Goal: Entertainment & Leisure: Consume media (video, audio)

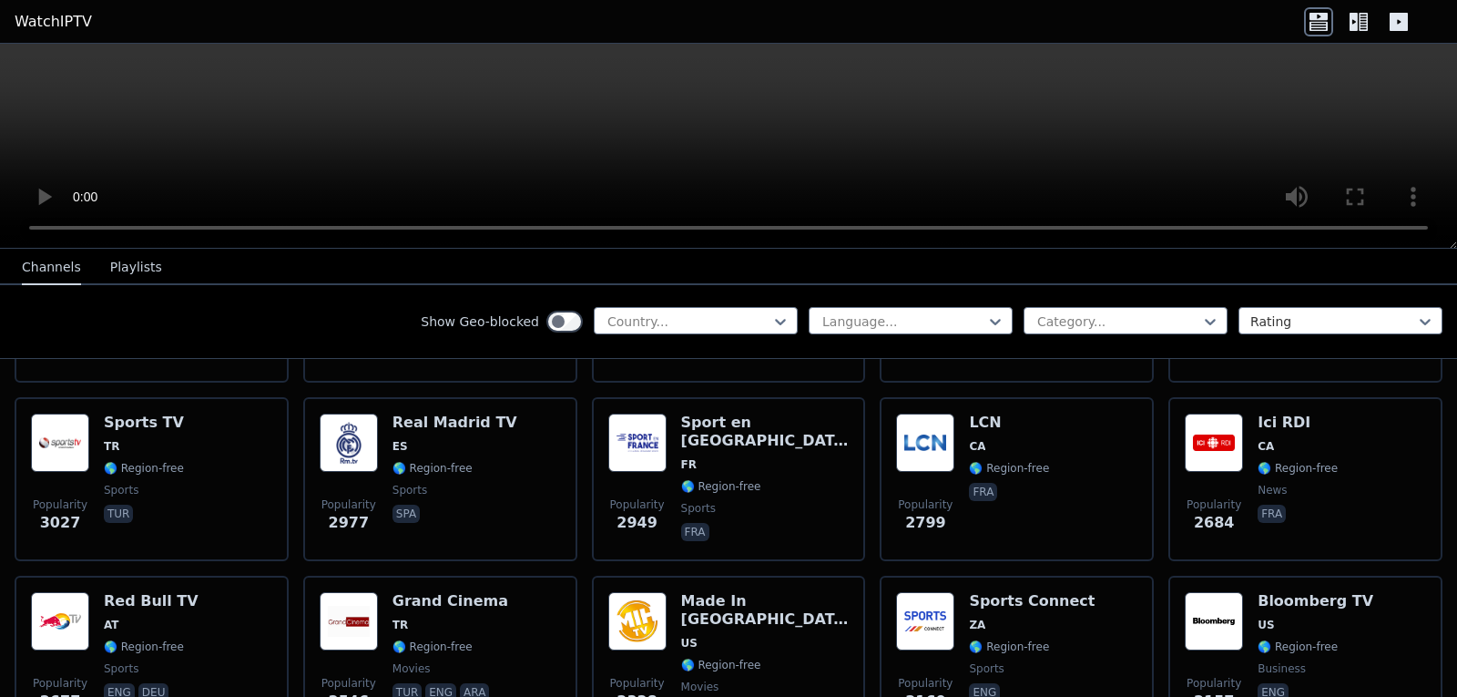
scroll to position [545, 0]
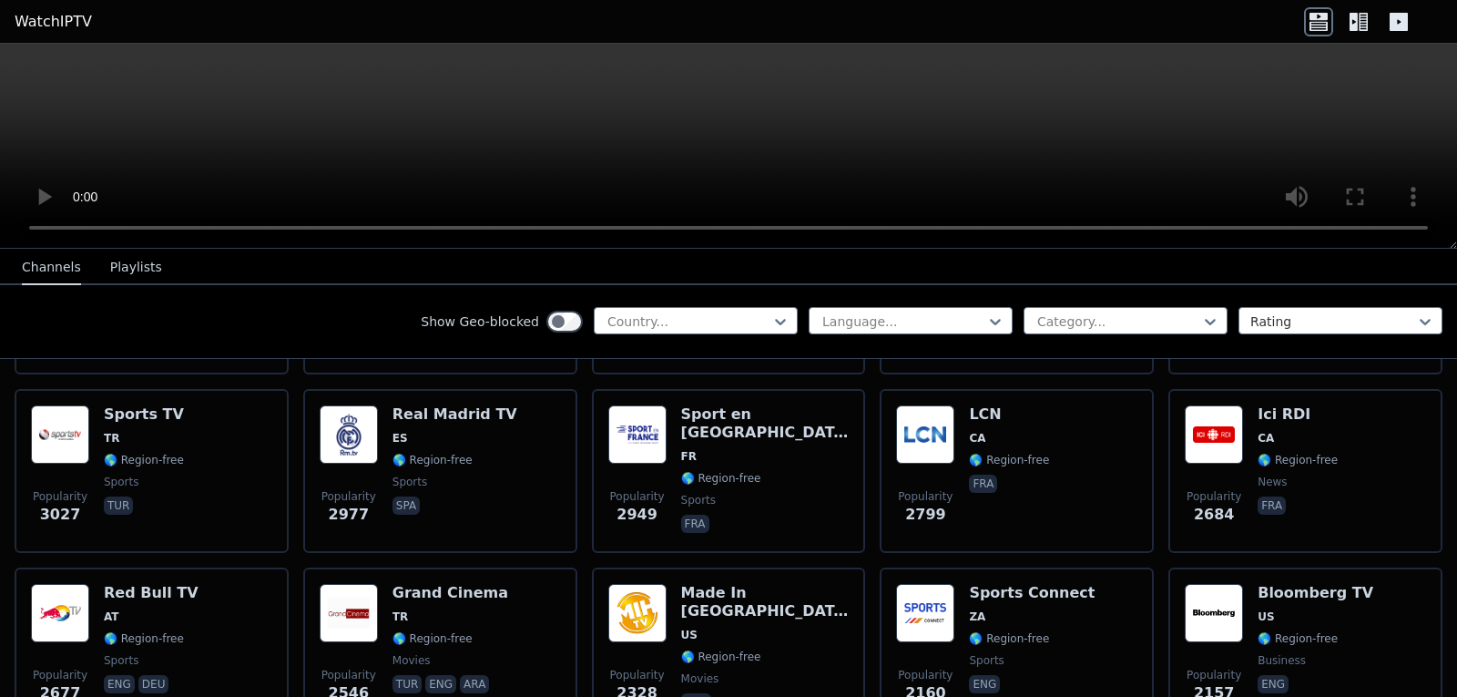
click at [132, 269] on button "Playlists" at bounding box center [136, 267] width 52 height 35
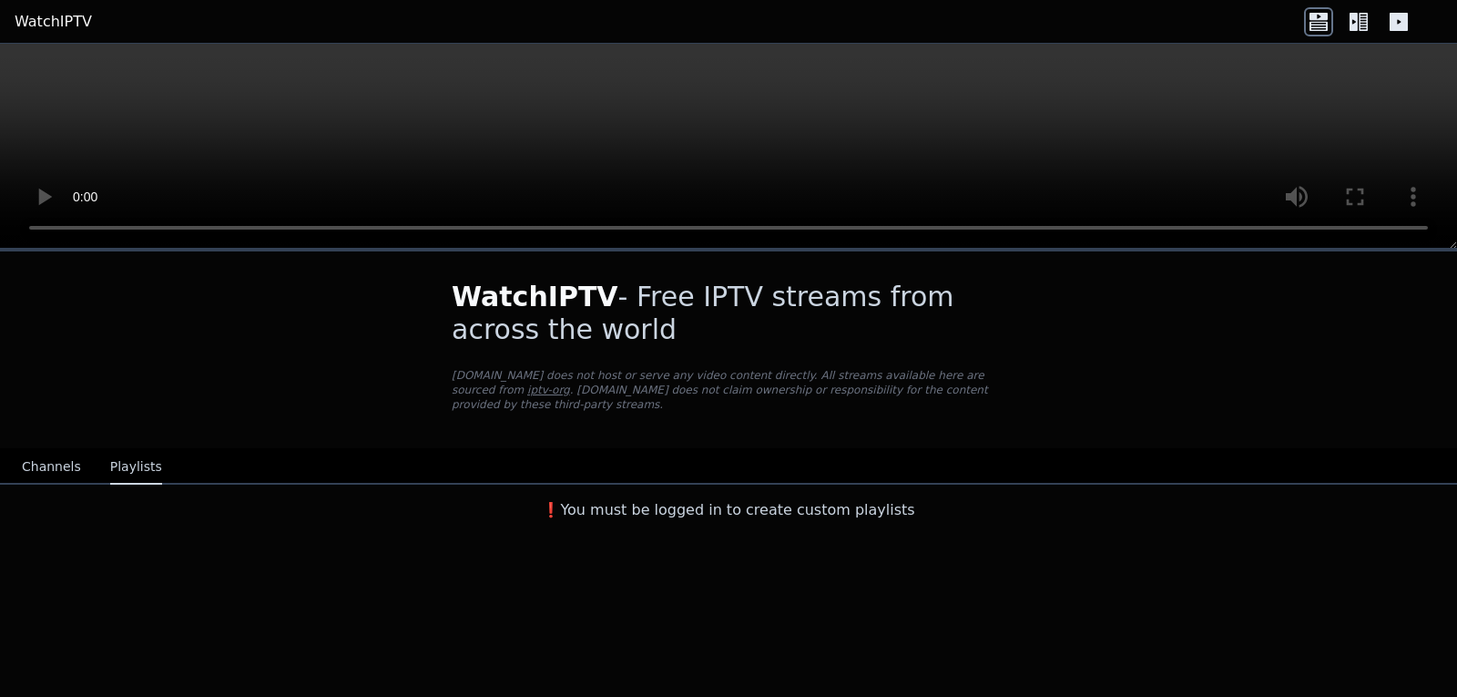
click at [23, 450] on button "Channels" at bounding box center [51, 467] width 59 height 35
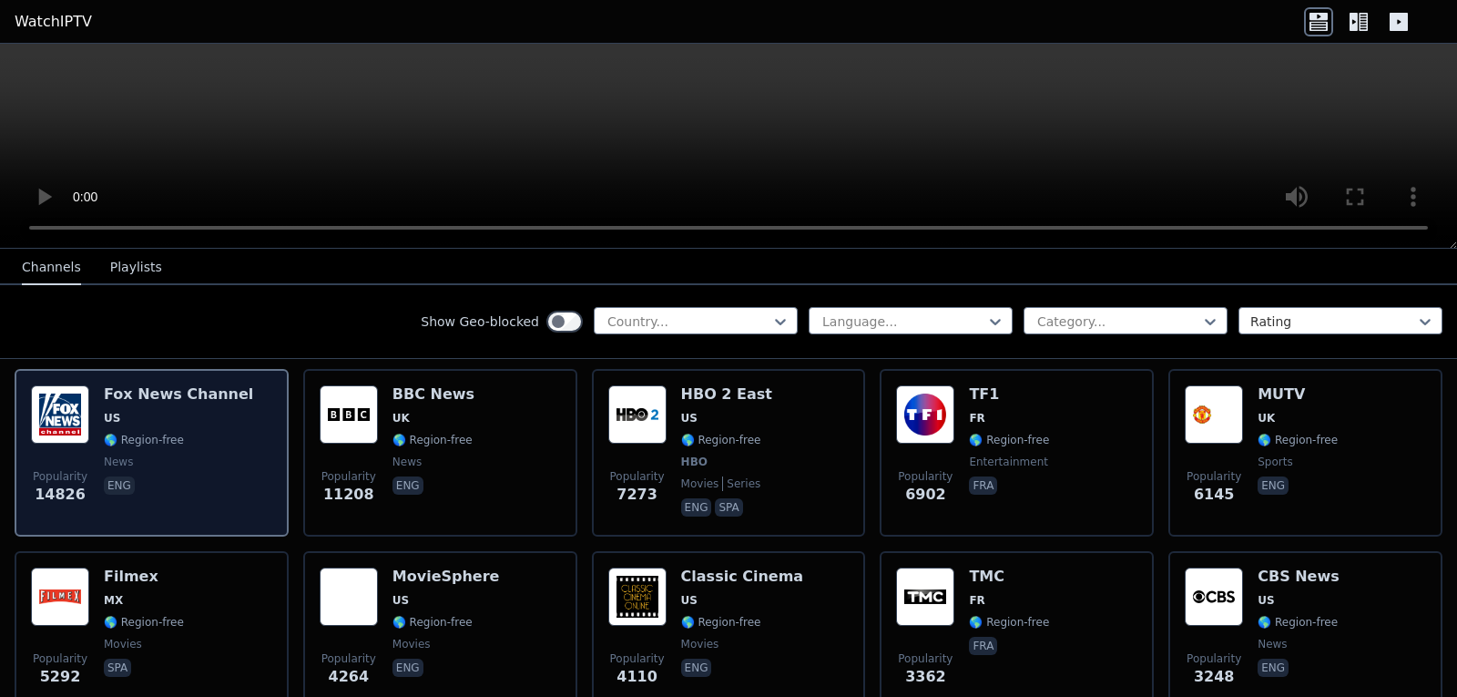
scroll to position [222, 0]
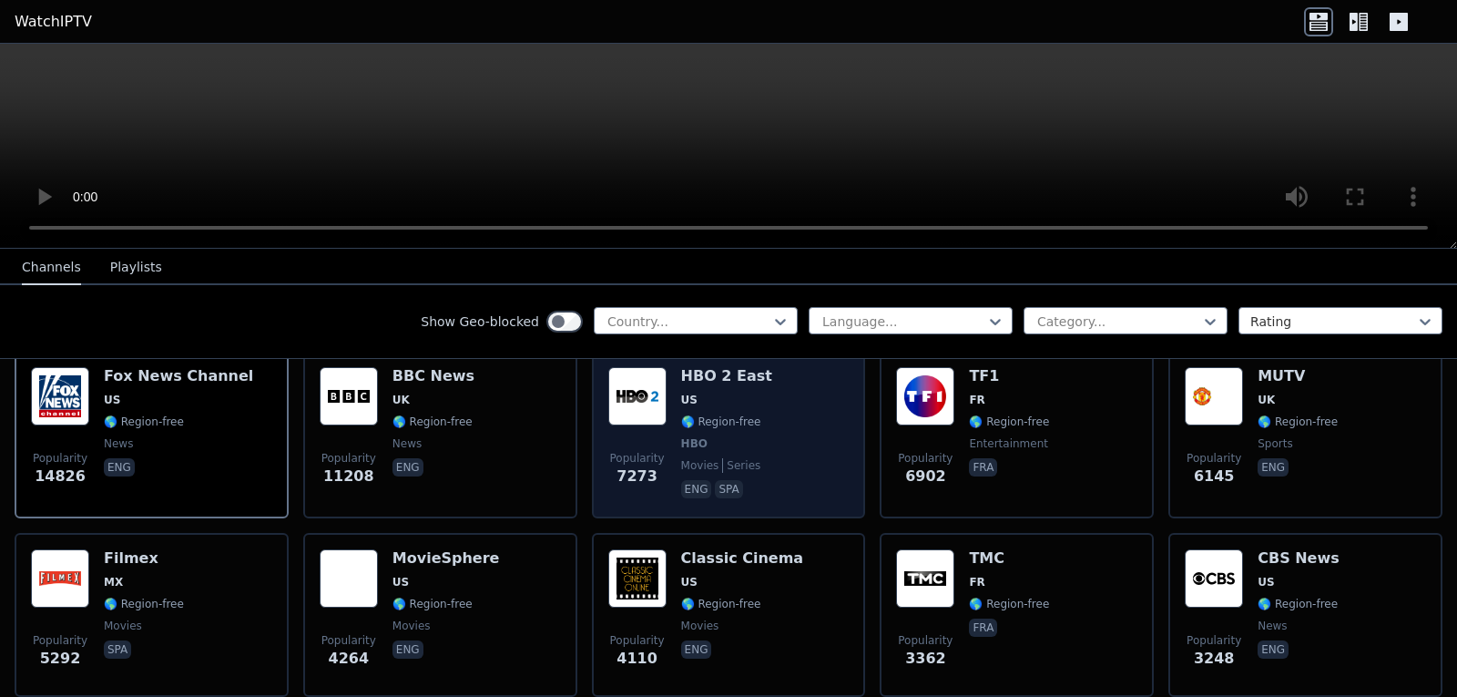
click at [641, 372] on img at bounding box center [637, 396] width 58 height 58
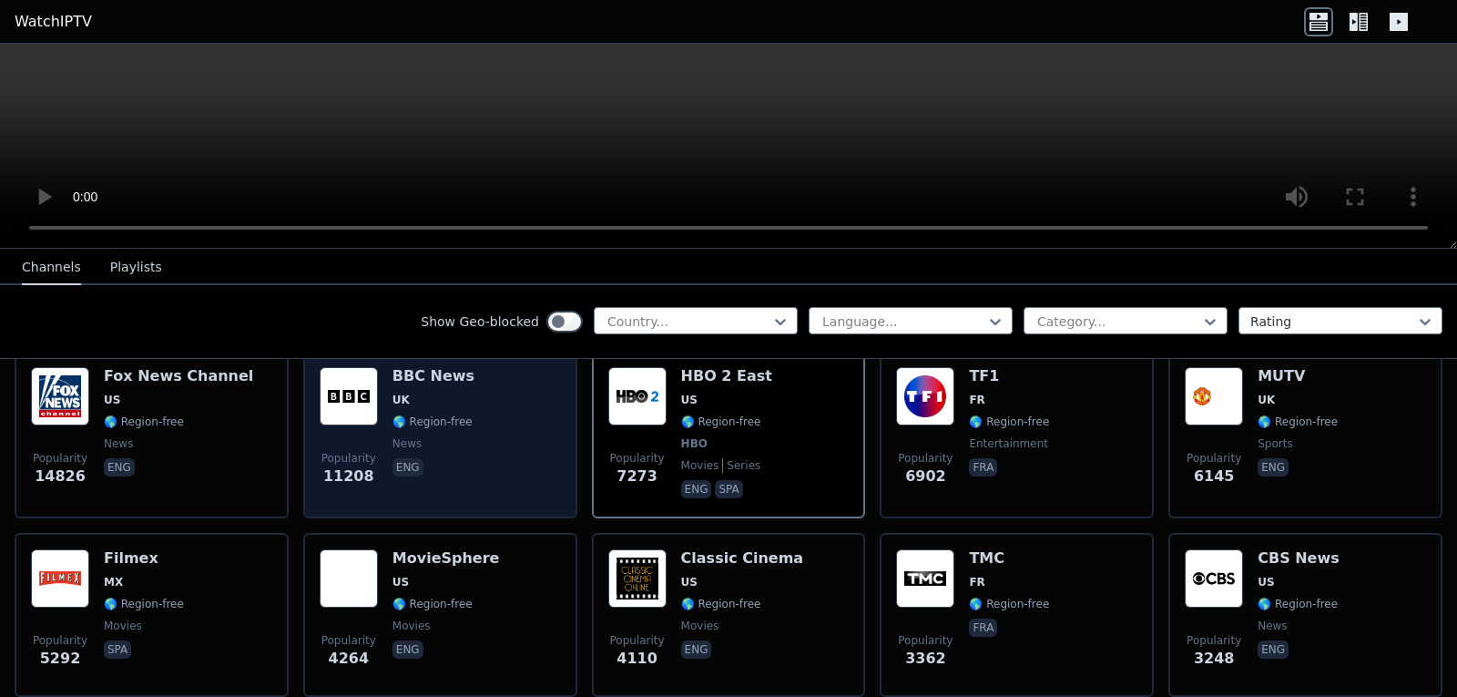
click at [466, 379] on div "Popularity 11208 BBC News UK 🌎 Region-free news eng" at bounding box center [440, 434] width 241 height 135
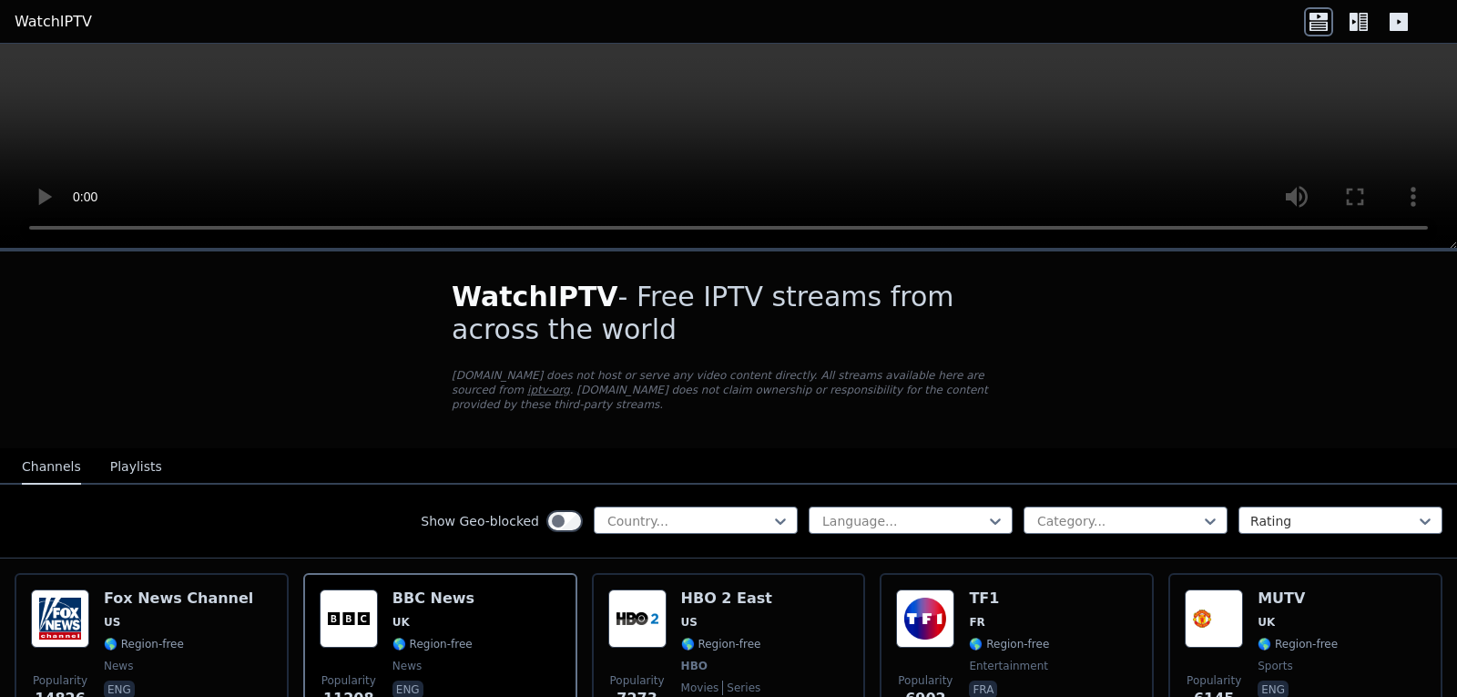
drag, startPoint x: 672, startPoint y: 8, endPoint x: 155, endPoint y: 162, distance: 539.7
click at [155, 162] on video at bounding box center [728, 146] width 1457 height 205
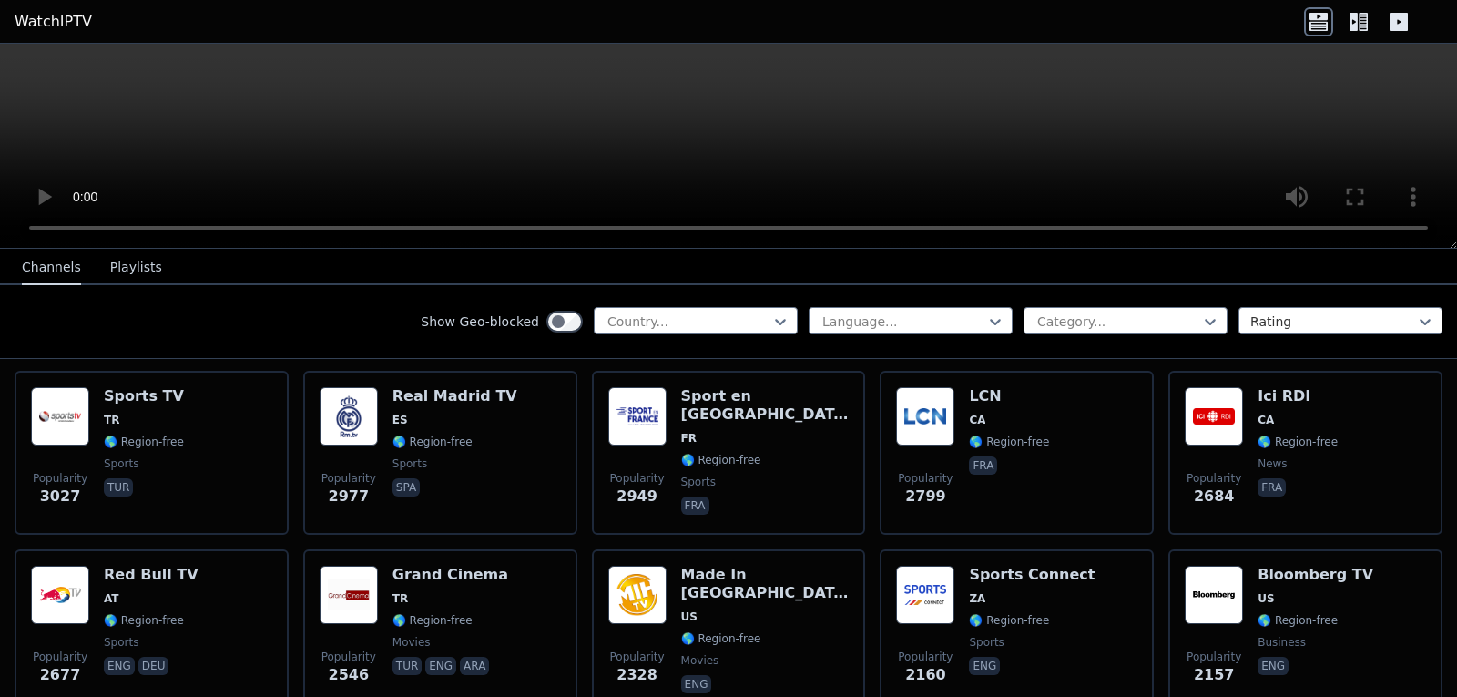
scroll to position [604, 0]
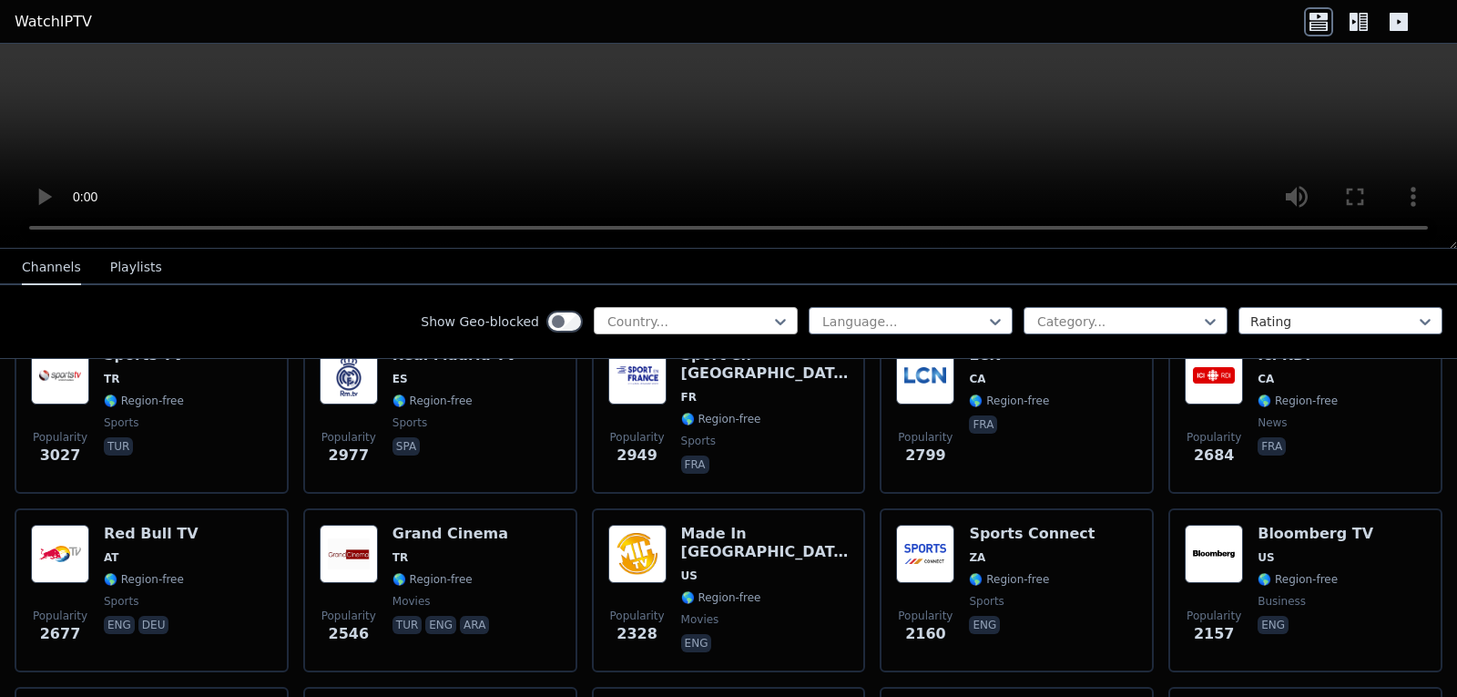
click at [624, 322] on div at bounding box center [689, 321] width 166 height 18
click at [642, 323] on div at bounding box center [689, 321] width 166 height 18
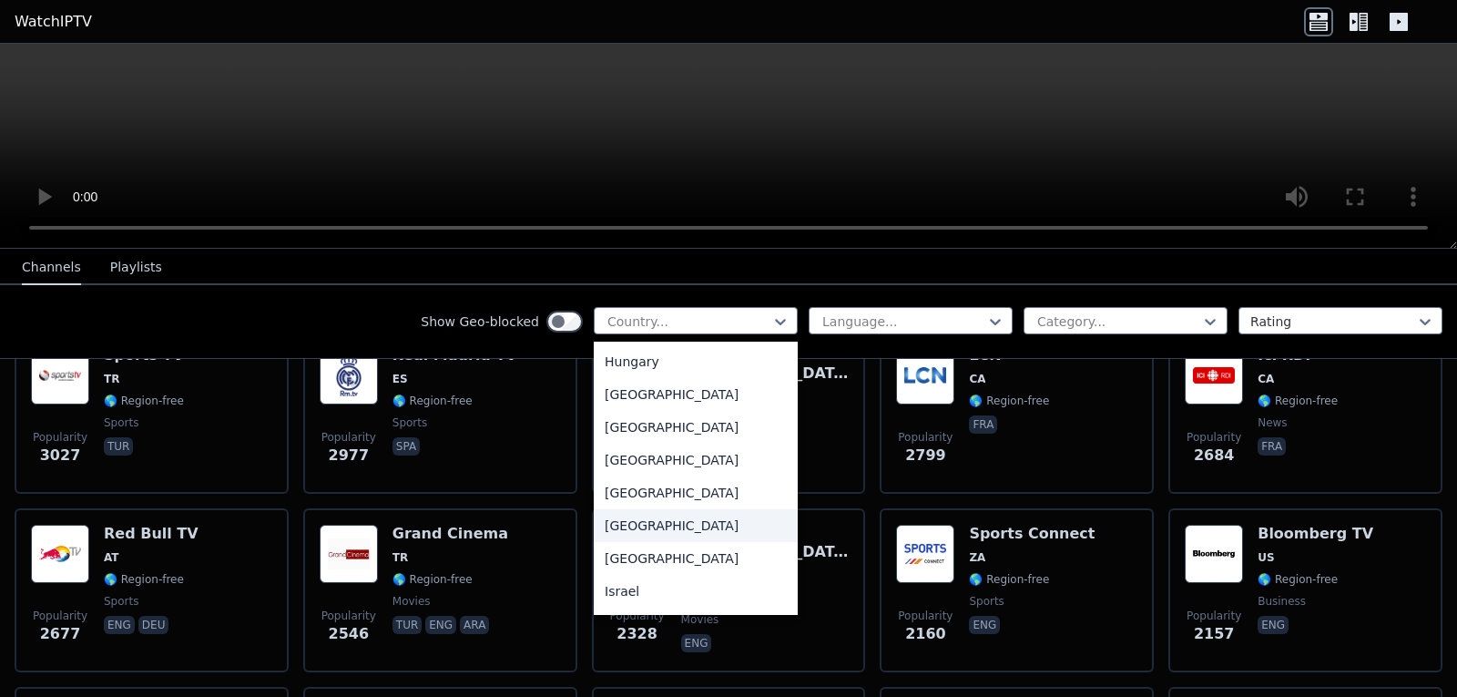
scroll to position [2743, 0]
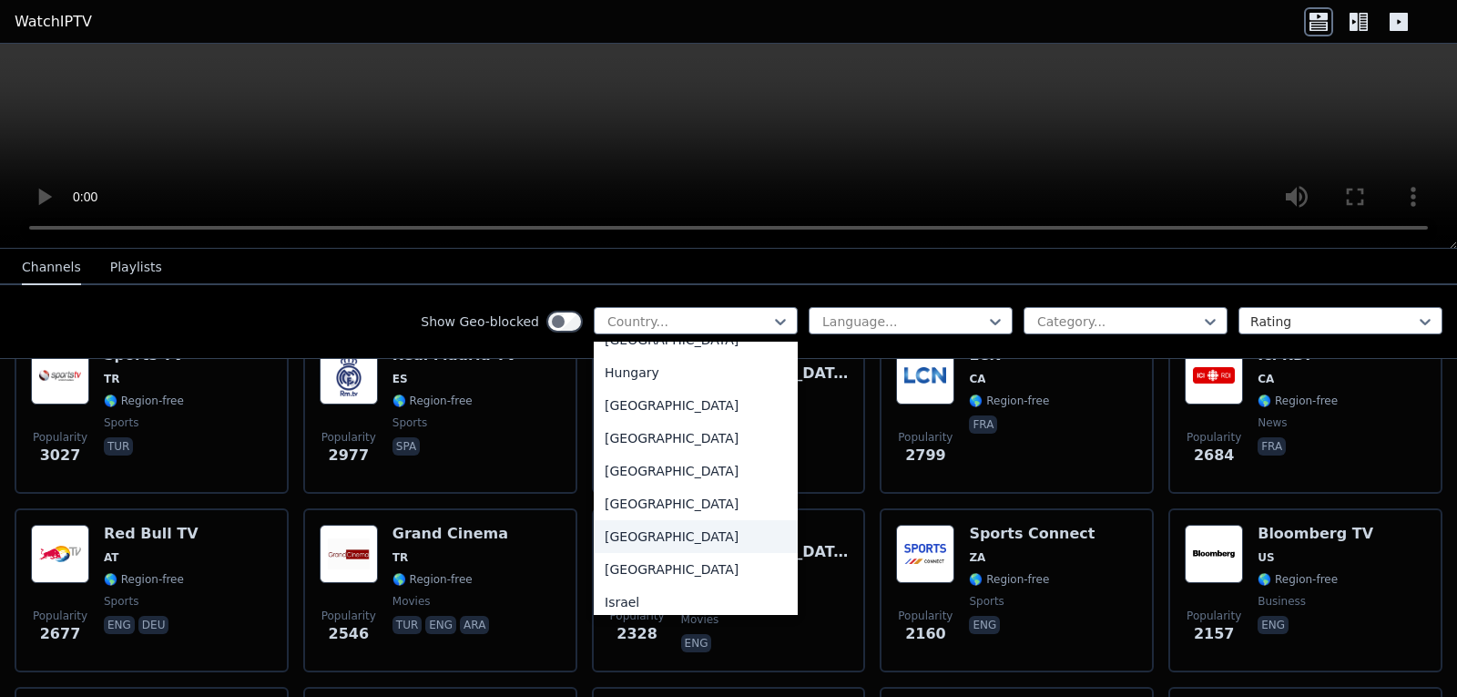
click at [682, 543] on div "[GEOGRAPHIC_DATA]" at bounding box center [696, 536] width 204 height 33
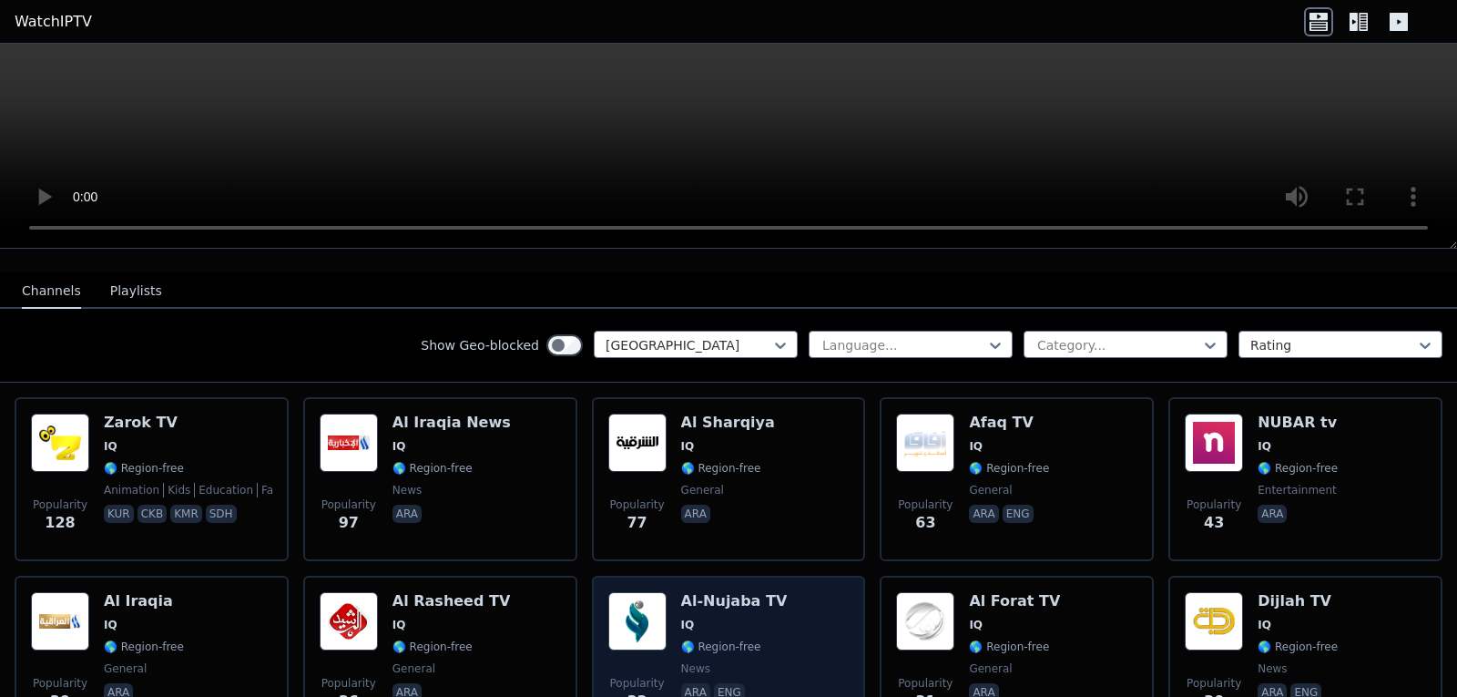
scroll to position [196, 0]
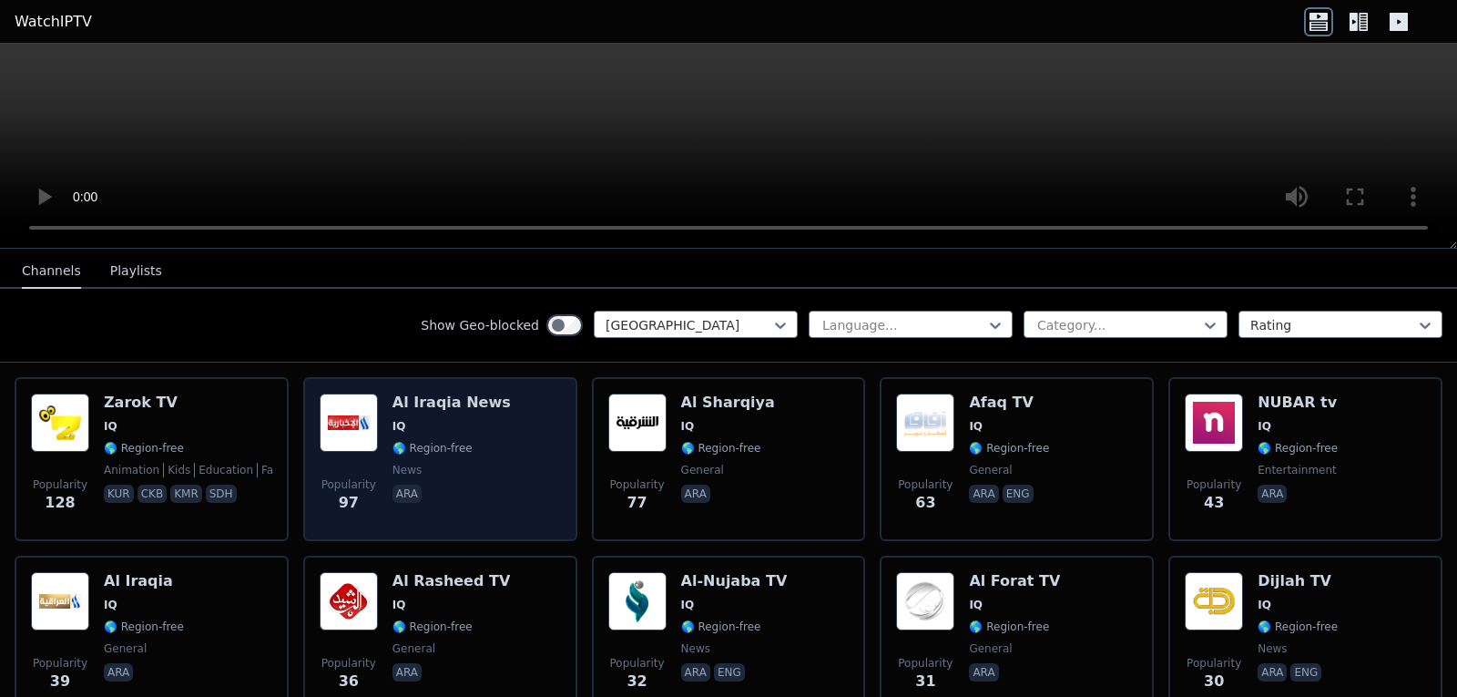
click at [484, 419] on span "IQ" at bounding box center [452, 426] width 118 height 15
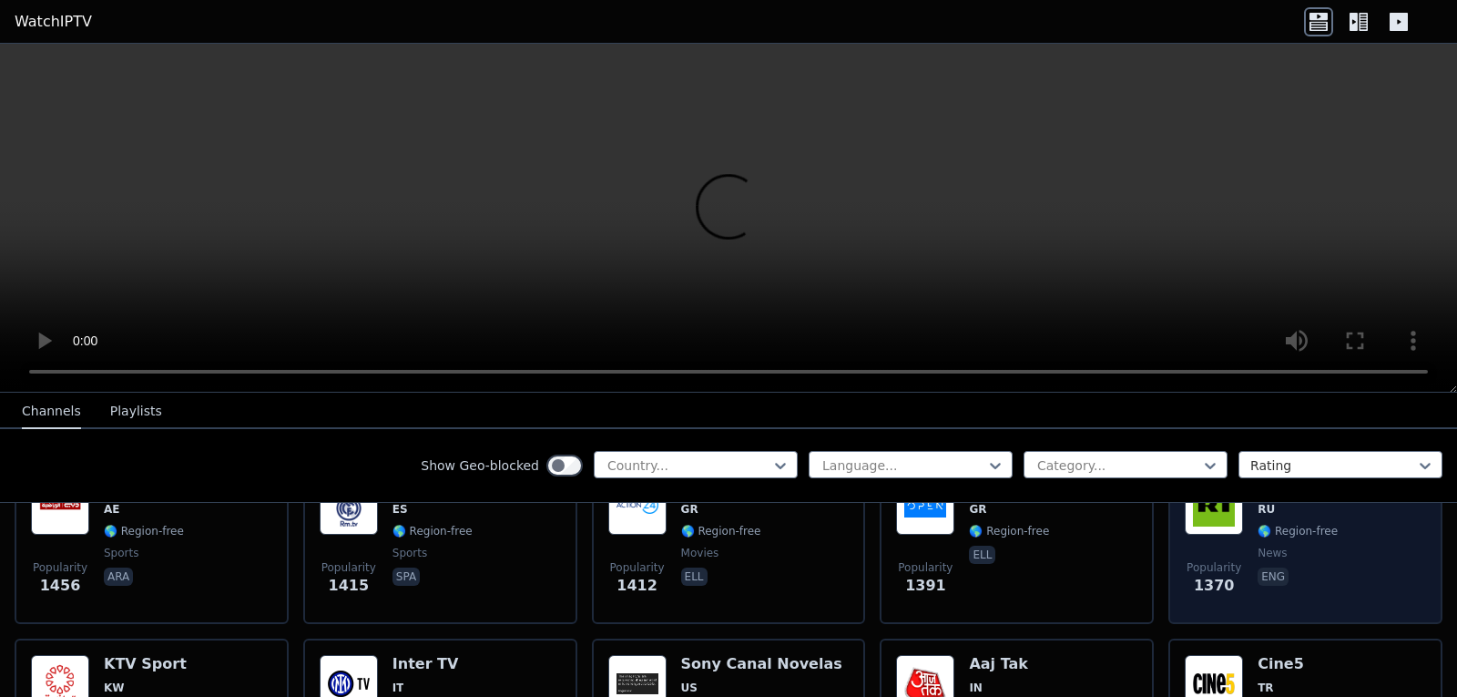
scroll to position [1519, 0]
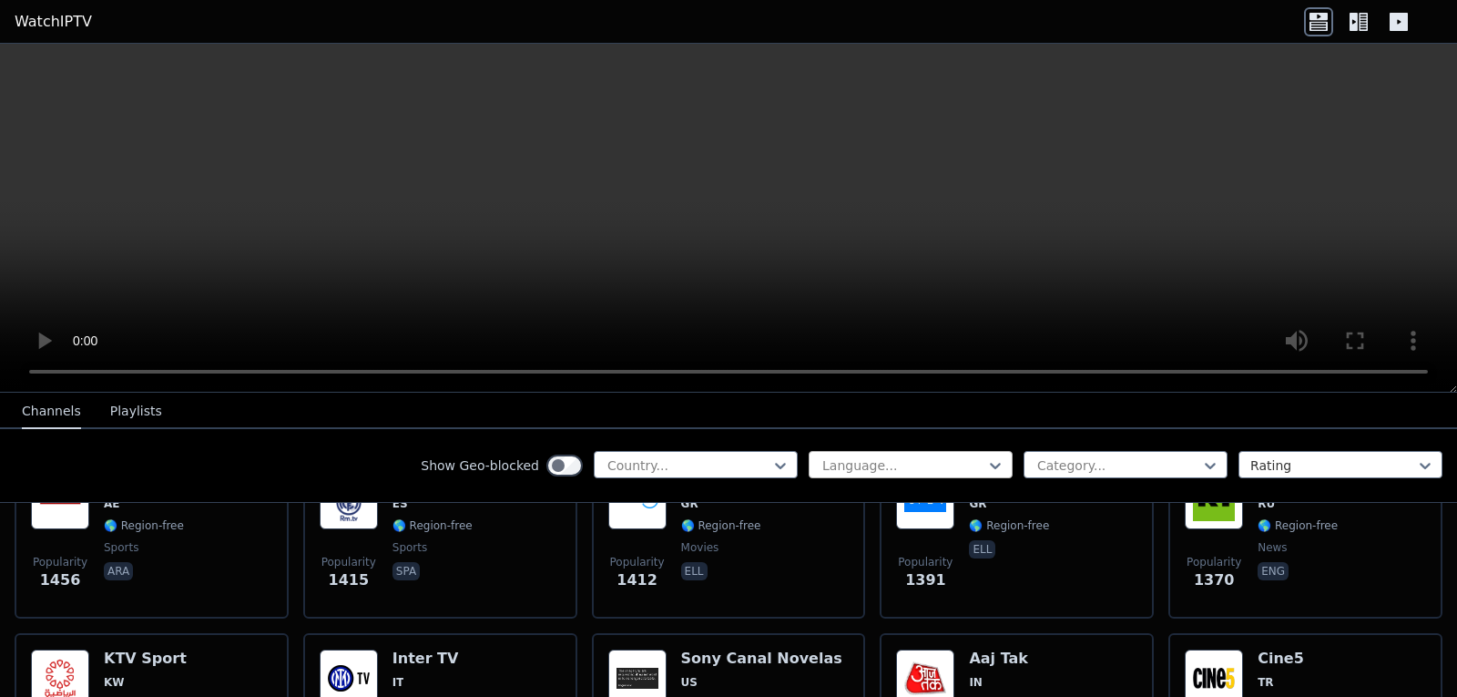
click at [938, 461] on div at bounding box center [904, 465] width 166 height 18
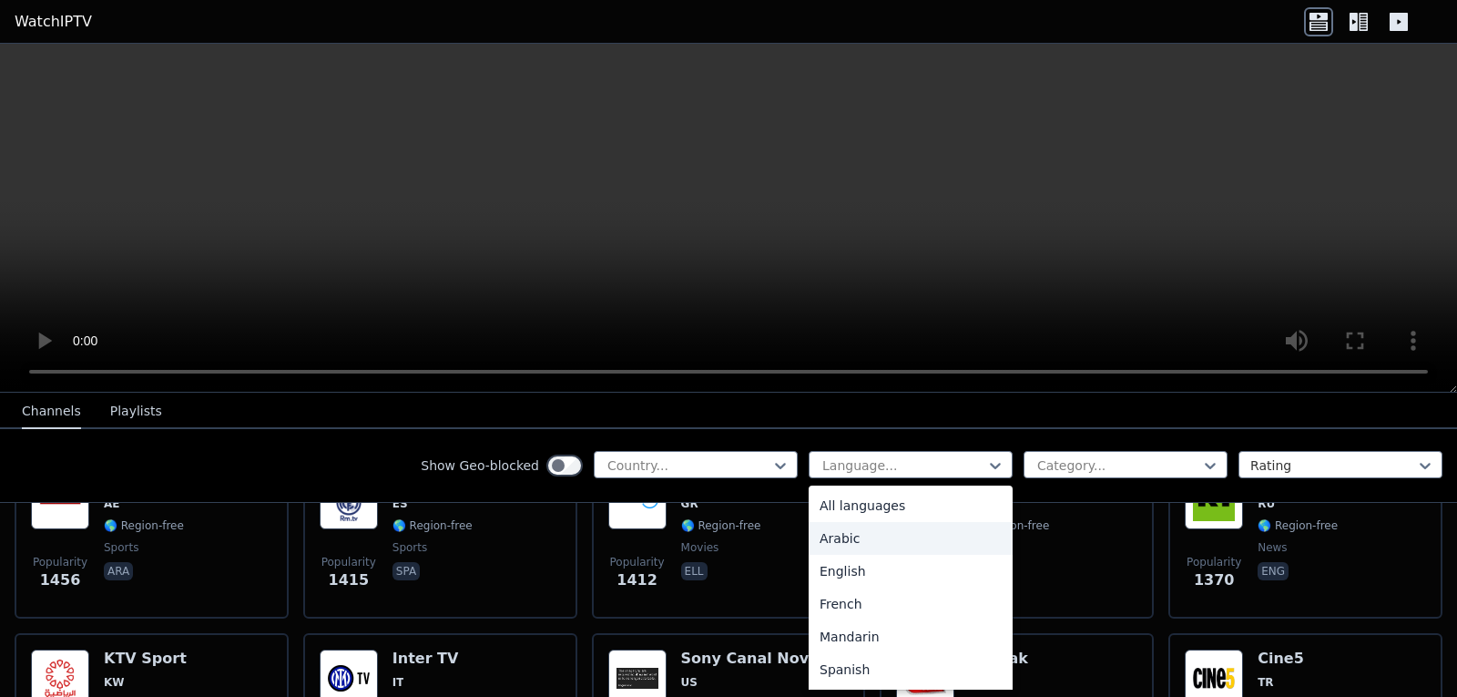
click at [939, 528] on div "Arabic" at bounding box center [911, 538] width 204 height 33
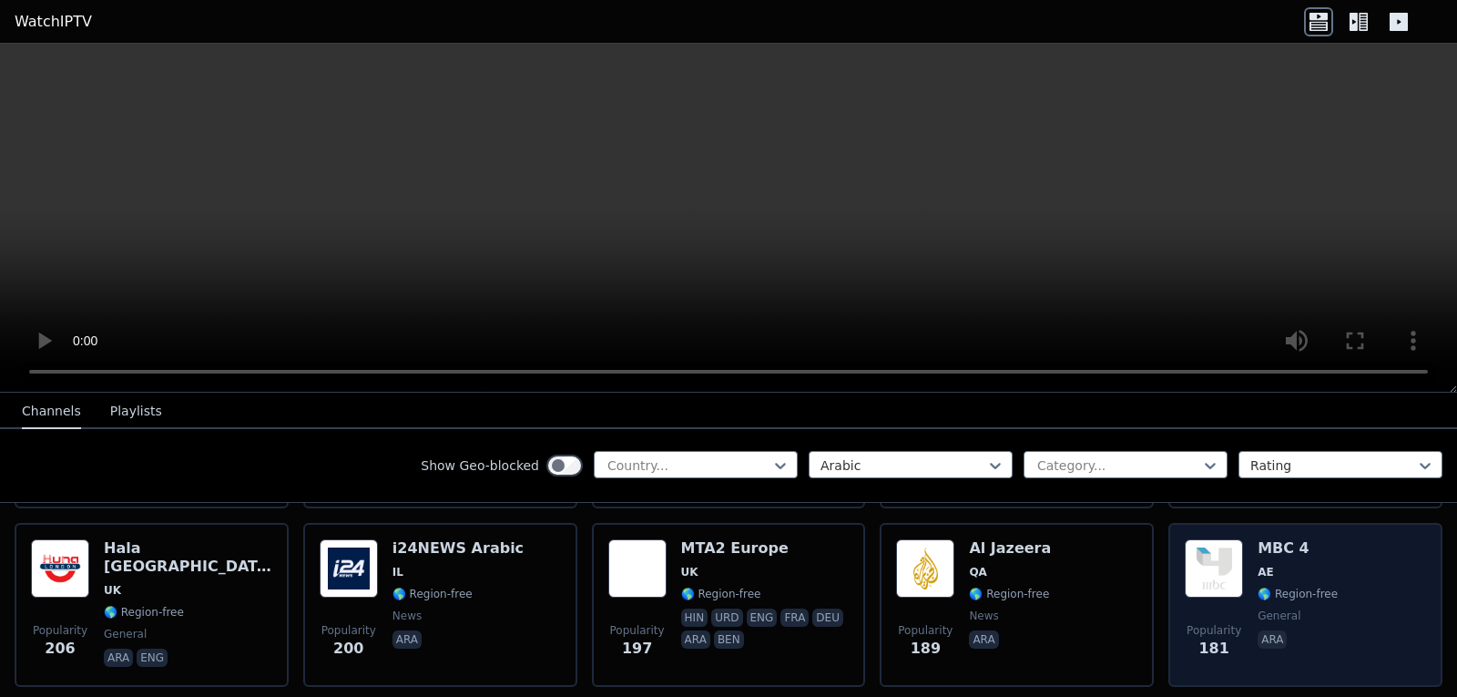
scroll to position [1081, 0]
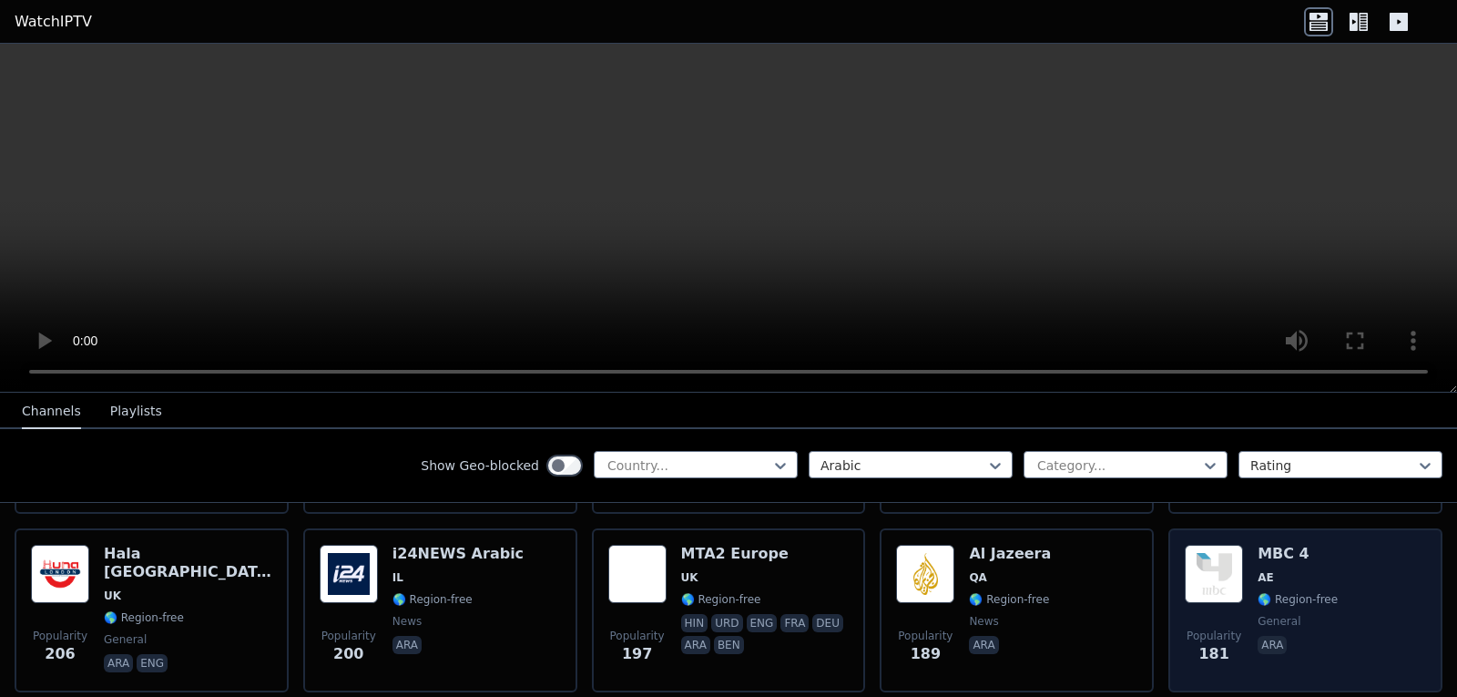
click at [1298, 570] on span "AE" at bounding box center [1298, 577] width 80 height 15
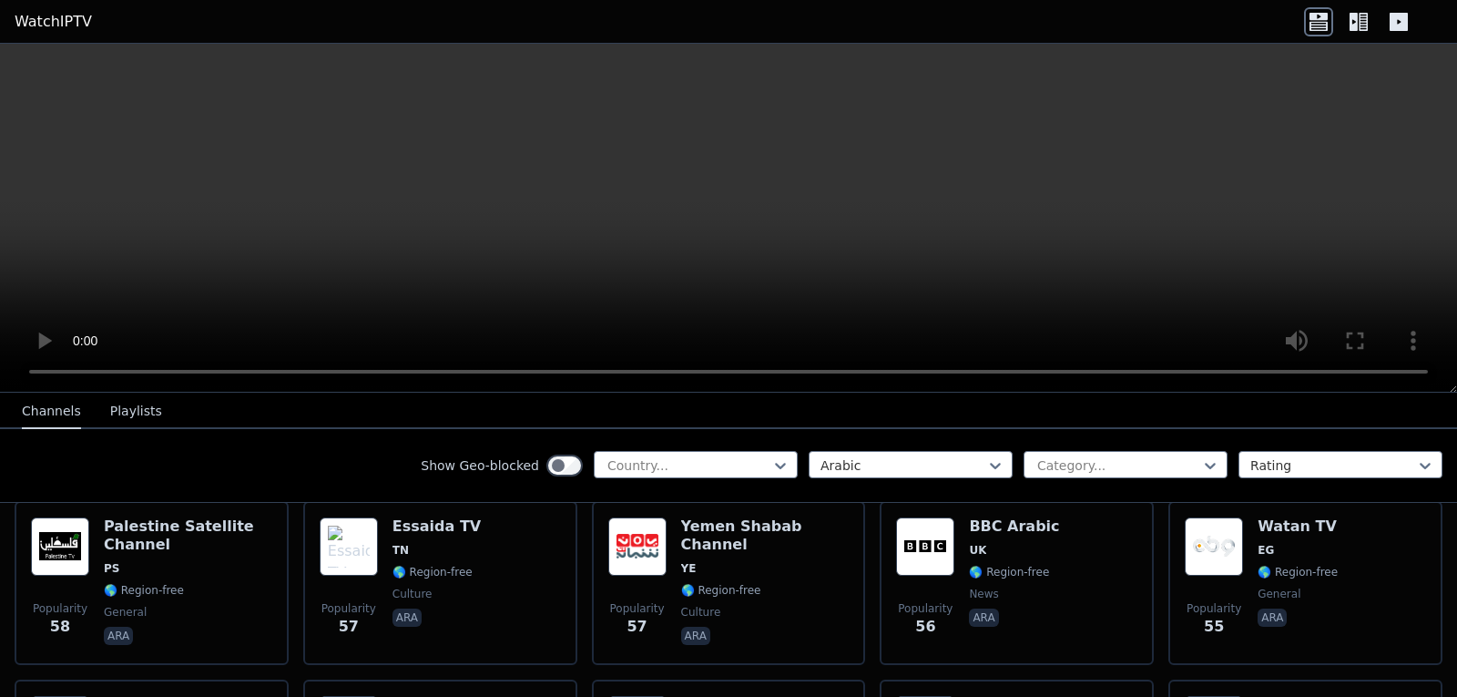
scroll to position [3936, 0]
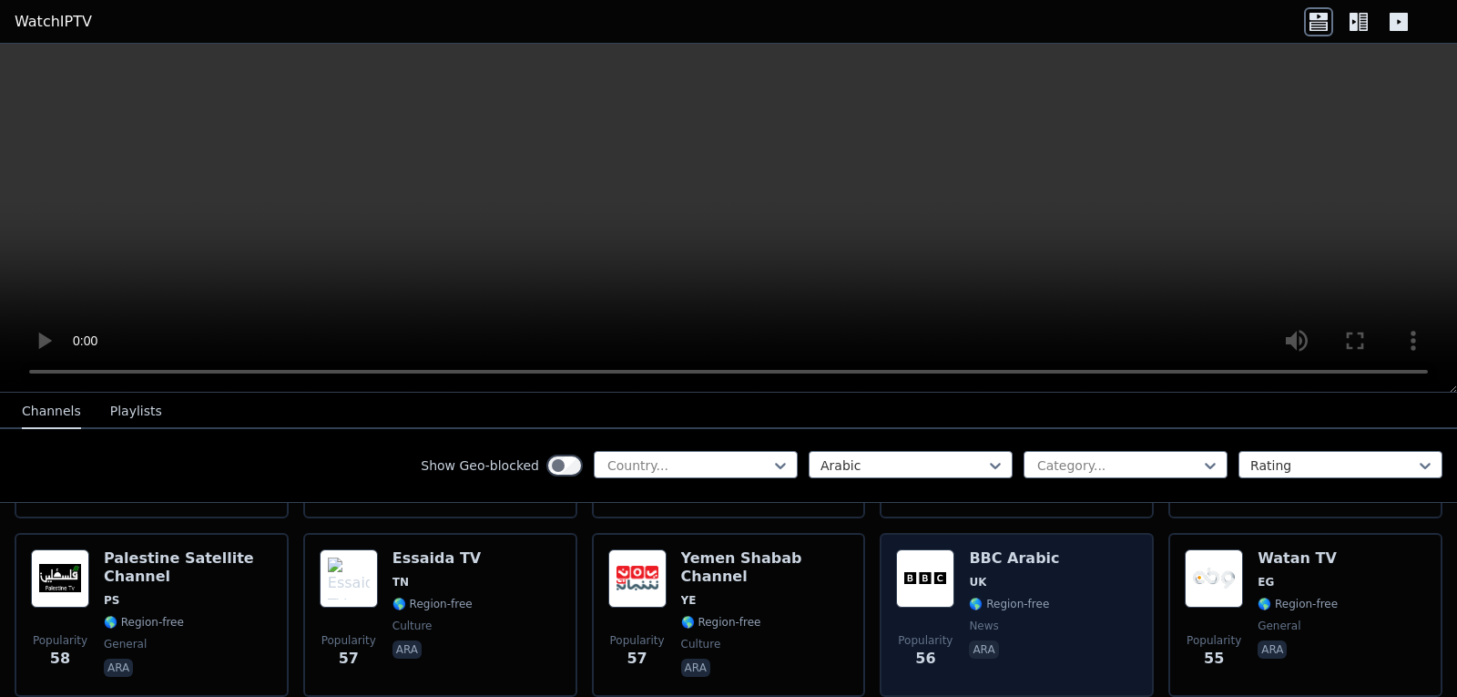
click at [1077, 549] on div "Popularity 56 BBC Arabic UK 🌎 Region-free news ara" at bounding box center [1016, 614] width 241 height 131
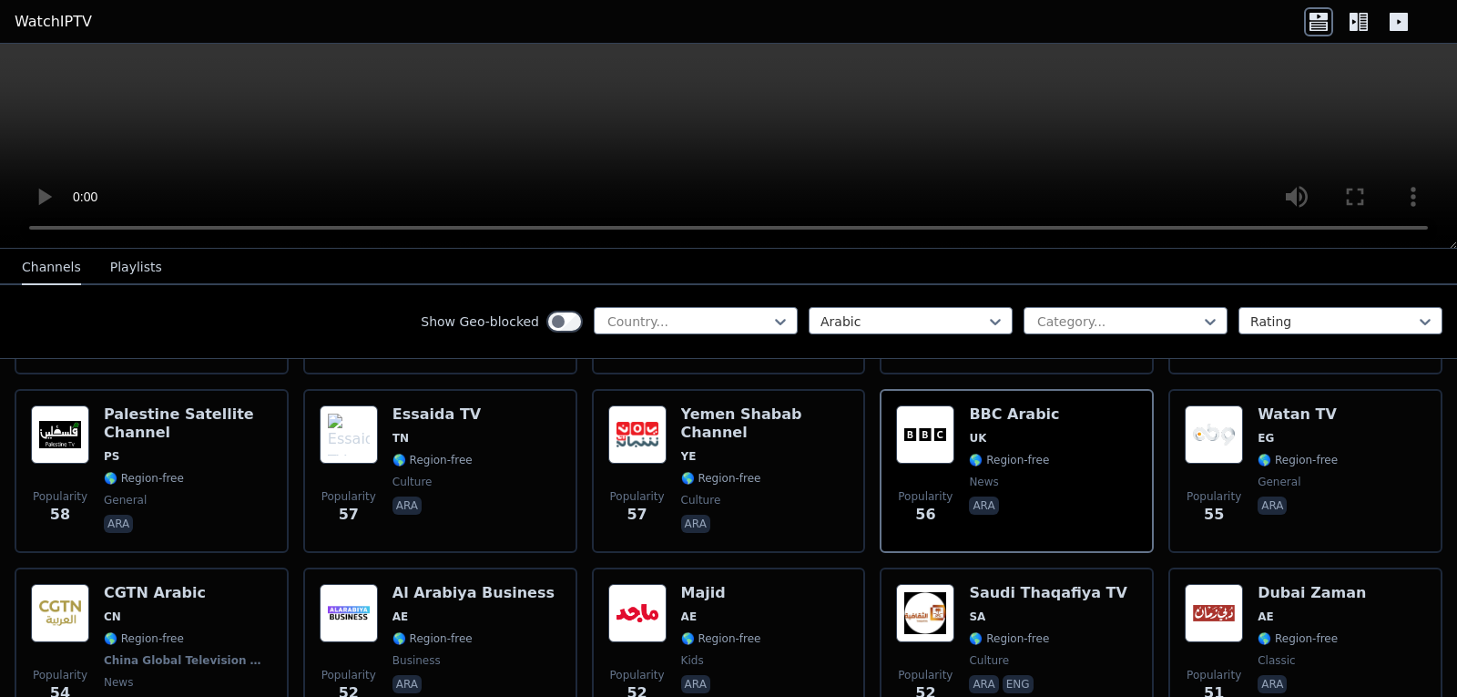
click at [127, 260] on button "Playlists" at bounding box center [136, 267] width 52 height 35
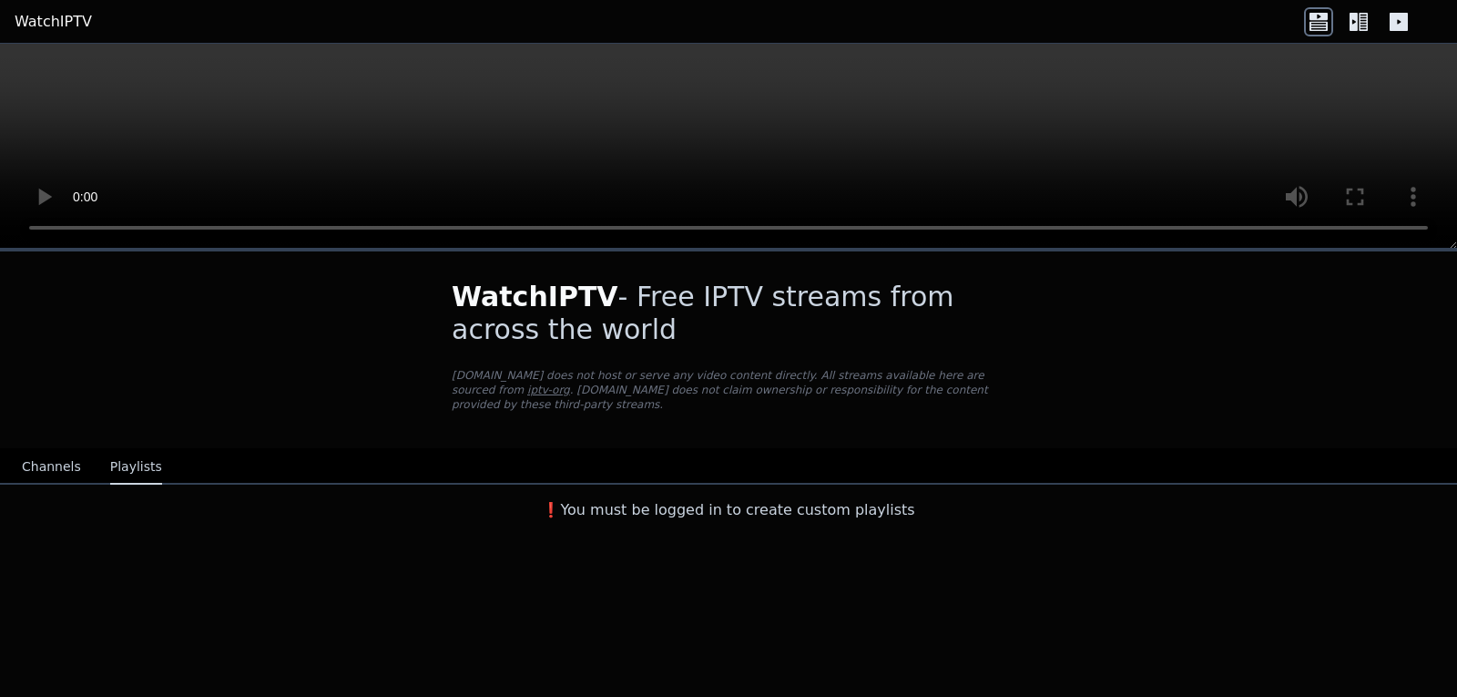
scroll to position [0, 0]
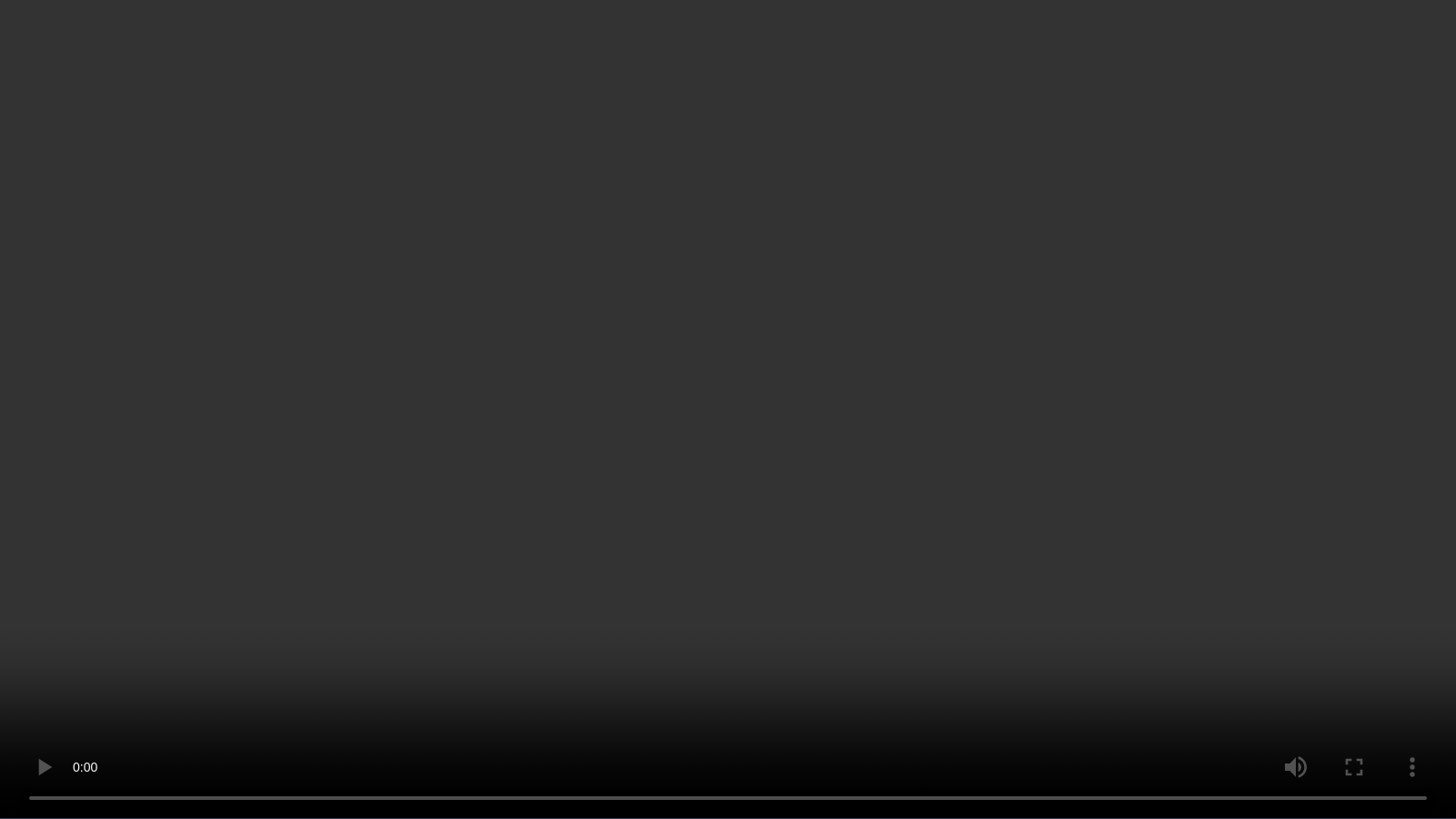
click at [1103, 695] on video at bounding box center [728, 410] width 1456 height 819
